Goal: Book appointment/travel/reservation

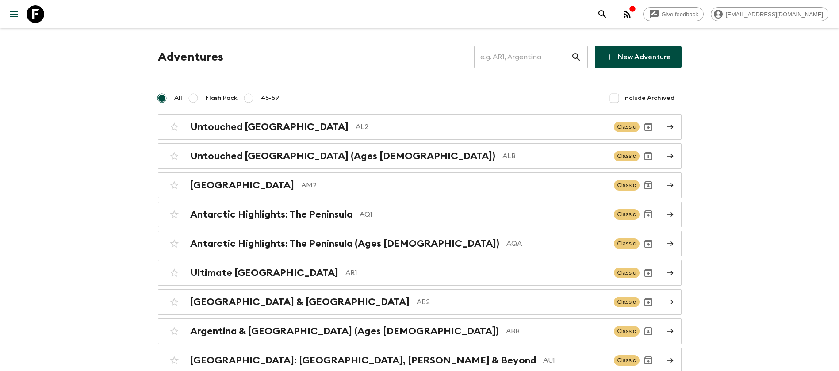
click at [542, 55] on input "text" at bounding box center [522, 57] width 97 height 25
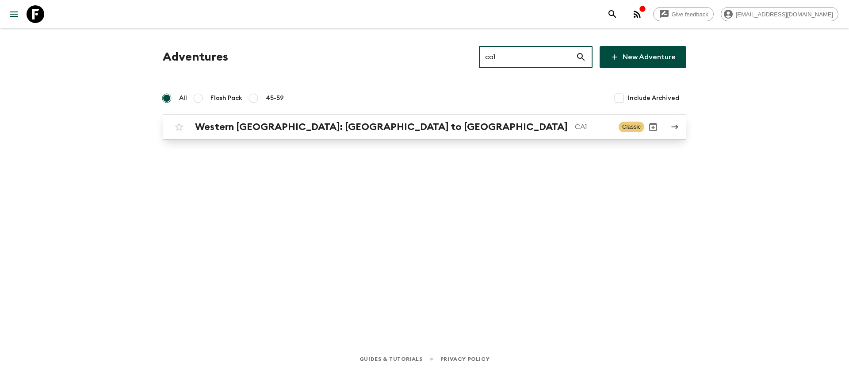
type input "ca1"
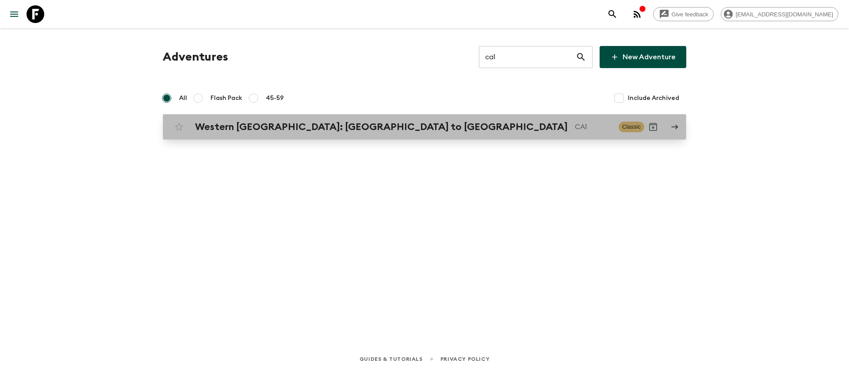
click at [320, 128] on h2 "Western [GEOGRAPHIC_DATA]: [GEOGRAPHIC_DATA] to [GEOGRAPHIC_DATA]" at bounding box center [381, 126] width 373 height 11
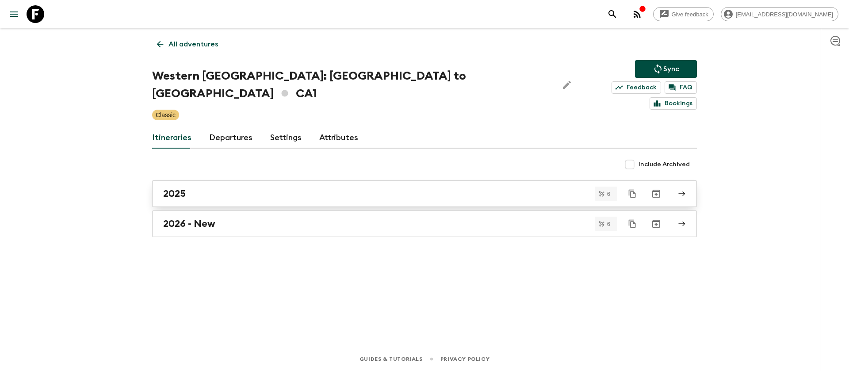
click at [407, 188] on div "2025" at bounding box center [416, 193] width 506 height 11
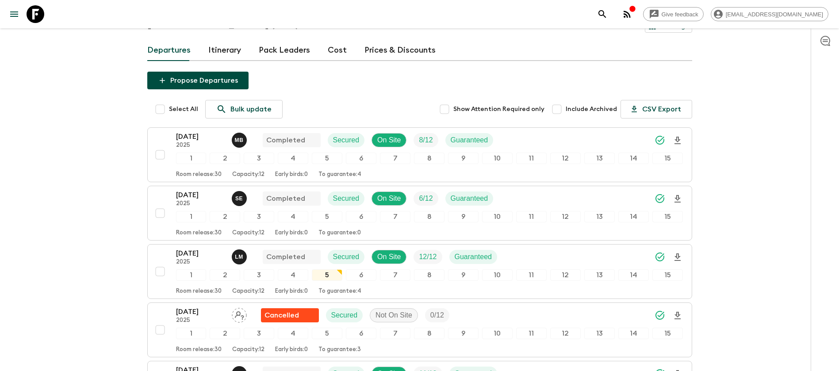
scroll to position [133, 0]
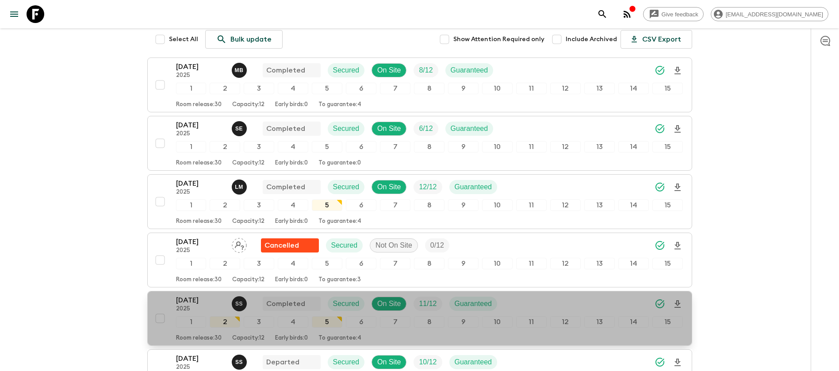
click at [201, 295] on p "[DATE]" at bounding box center [200, 300] width 49 height 11
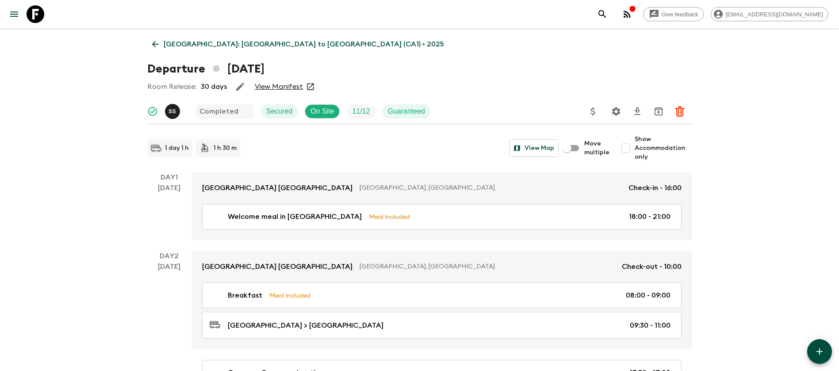
click at [284, 84] on link "View Manifest" at bounding box center [279, 86] width 48 height 9
click at [156, 48] on icon at bounding box center [155, 44] width 10 height 10
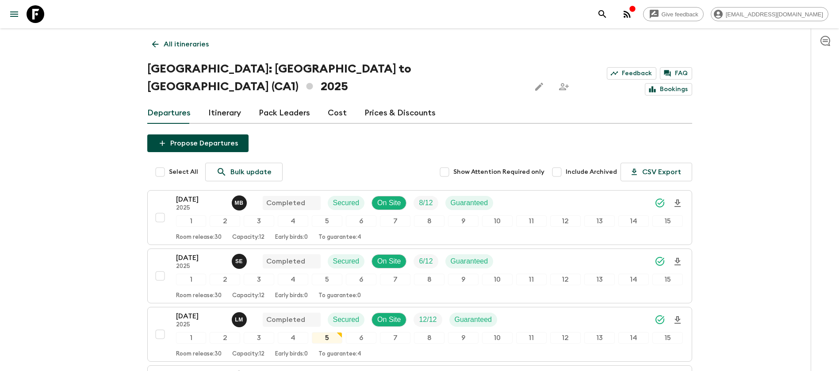
click at [335, 103] on link "Cost" at bounding box center [337, 113] width 19 height 21
